Goal: Find specific page/section: Locate a particular part of the current website

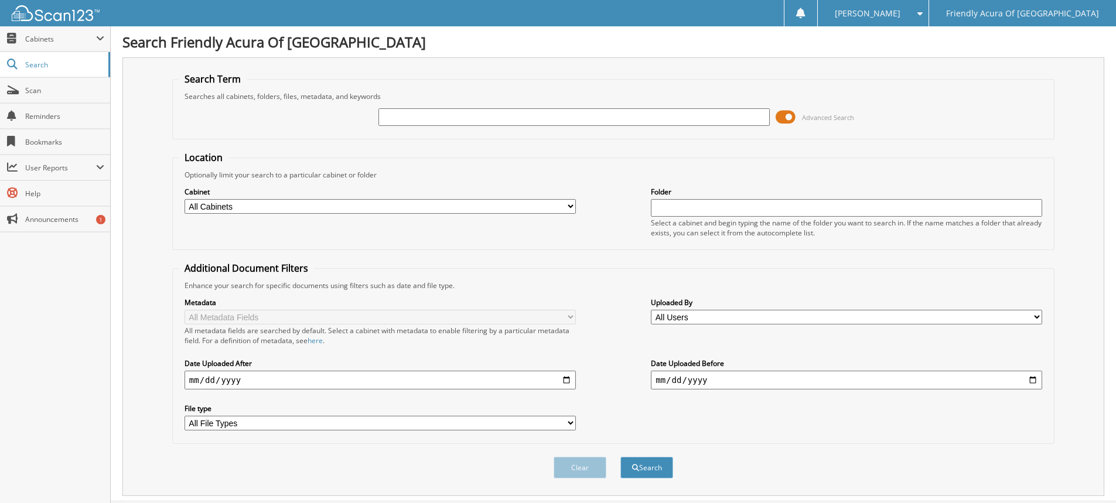
click at [783, 112] on span at bounding box center [785, 117] width 20 height 18
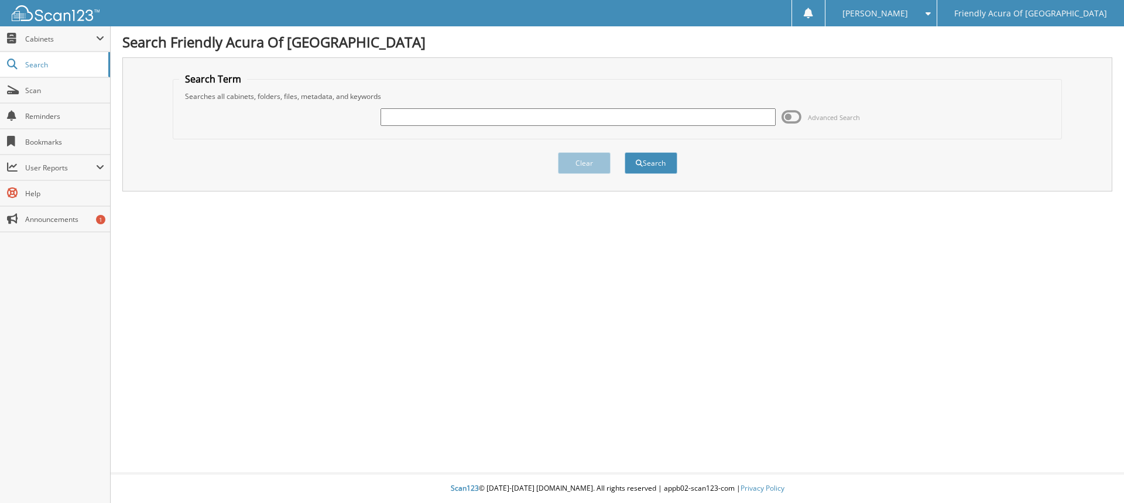
click at [789, 113] on span at bounding box center [792, 117] width 20 height 18
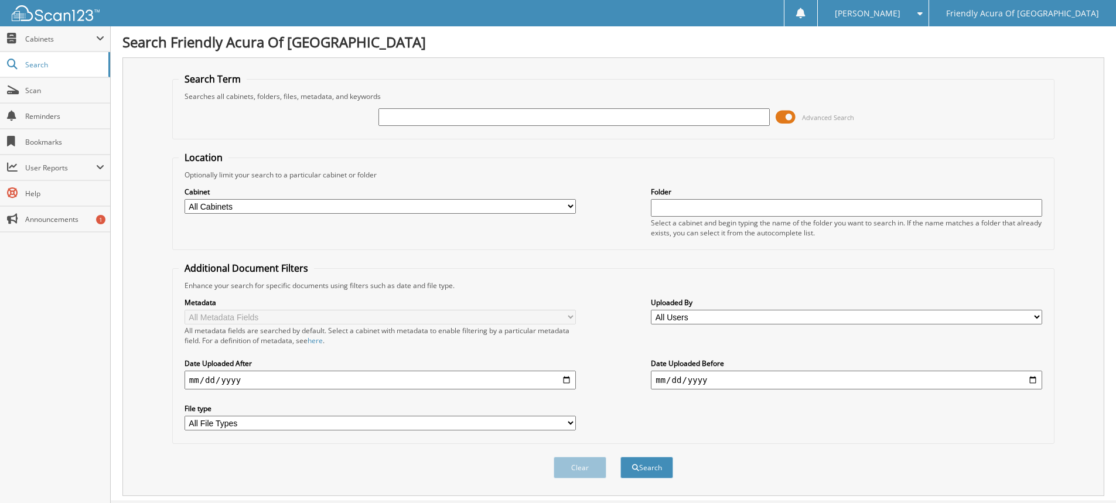
click at [782, 320] on select "All Users Amanda Gorman ANA BERMAN Angela Hauck ariana kirschner Bradley Ackers…" at bounding box center [846, 317] width 391 height 15
select select "73982"
click at [651, 310] on select "All Users Amanda Gorman ANA BERMAN Angela Hauck ariana kirschner Bradley Ackers…" at bounding box center [846, 317] width 391 height 15
click at [645, 470] on button "Search" at bounding box center [646, 468] width 53 height 22
click at [512, 118] on input "text" at bounding box center [573, 117] width 391 height 18
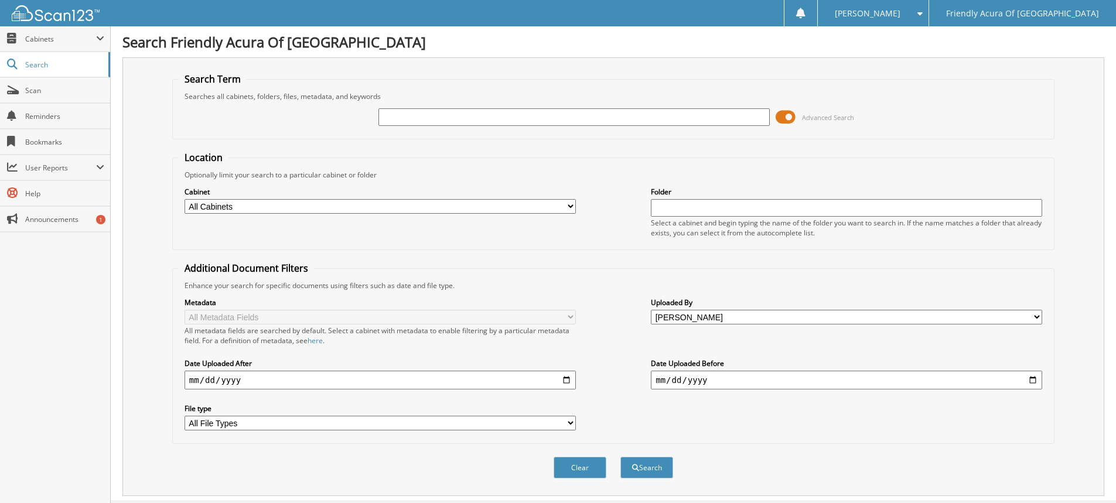
type input "0"
type input "343"
click at [652, 475] on button "Search" at bounding box center [646, 468] width 53 height 22
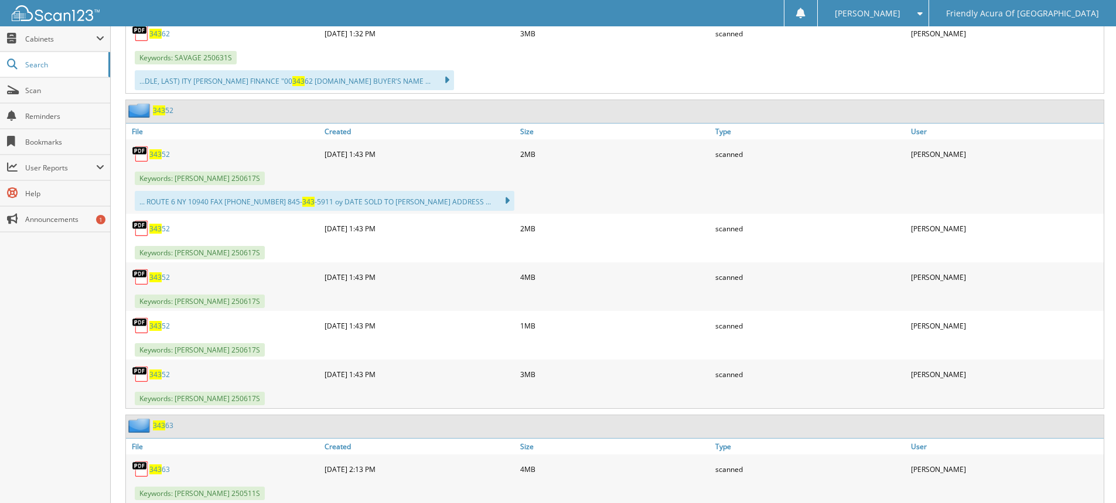
scroll to position [5041, 0]
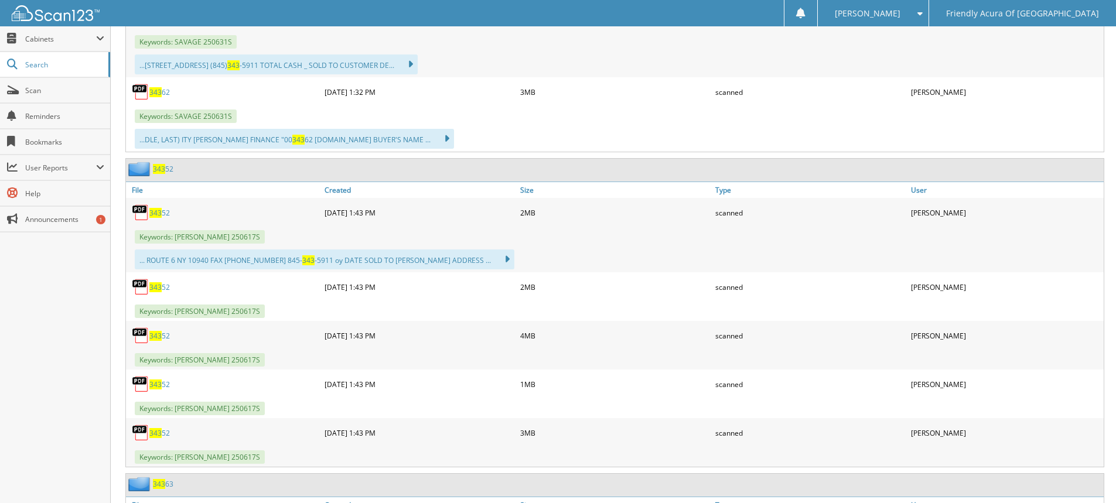
click at [164, 169] on span "343" at bounding box center [159, 169] width 12 height 10
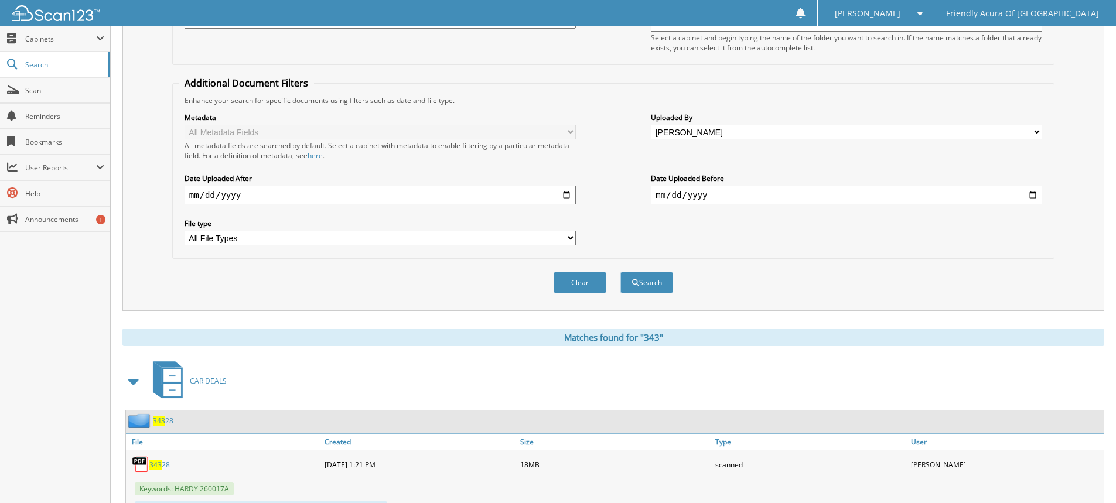
scroll to position [117, 0]
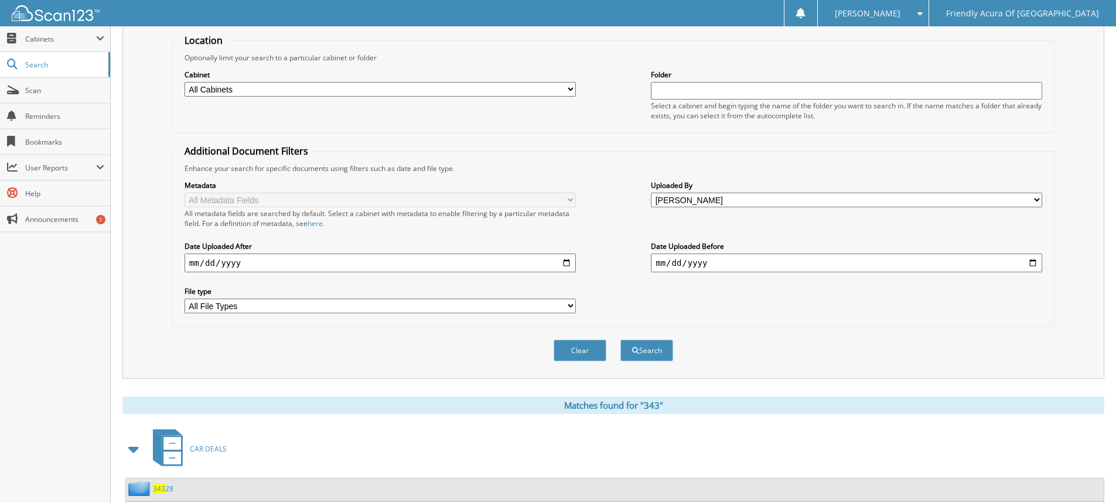
click at [268, 80] on div "Cabinet All Cabinets CAR DEALS DEAD DEALS PARTS SERVICE RO Needs Filing" at bounding box center [379, 83] width 391 height 29
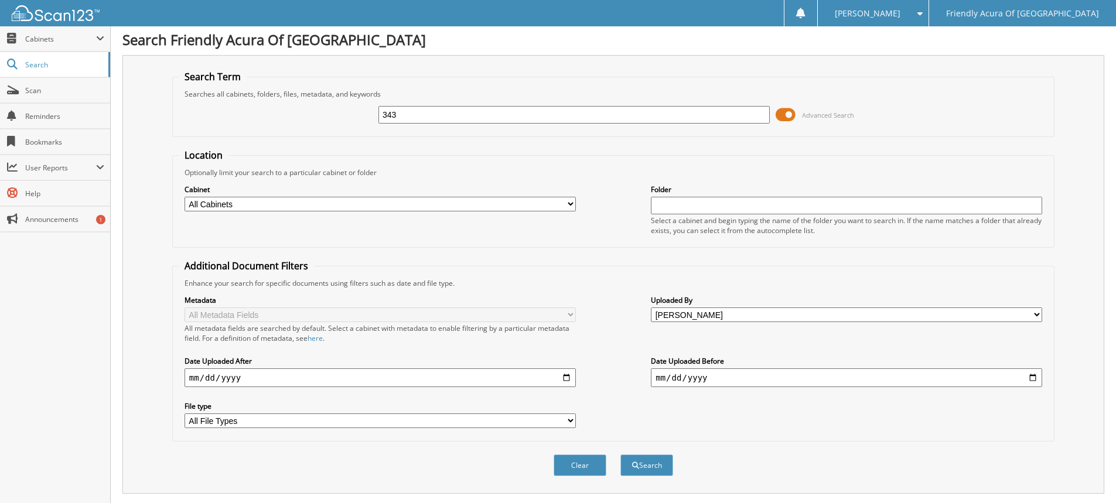
scroll to position [0, 0]
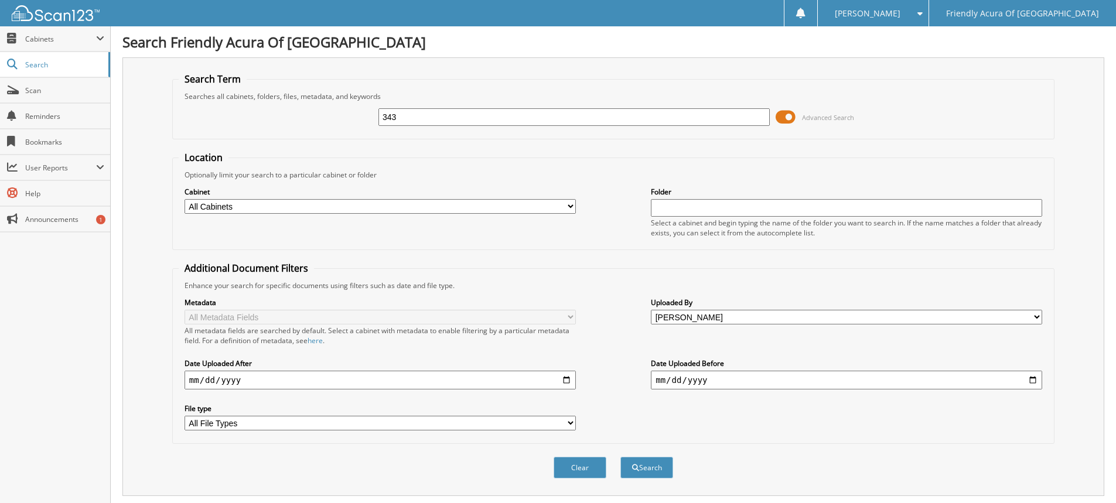
click at [900, 10] on span "[PERSON_NAME]" at bounding box center [867, 13] width 66 height 7
click at [919, 52] on link "Logout" at bounding box center [872, 57] width 111 height 20
